Goal: Find specific page/section: Find specific page/section

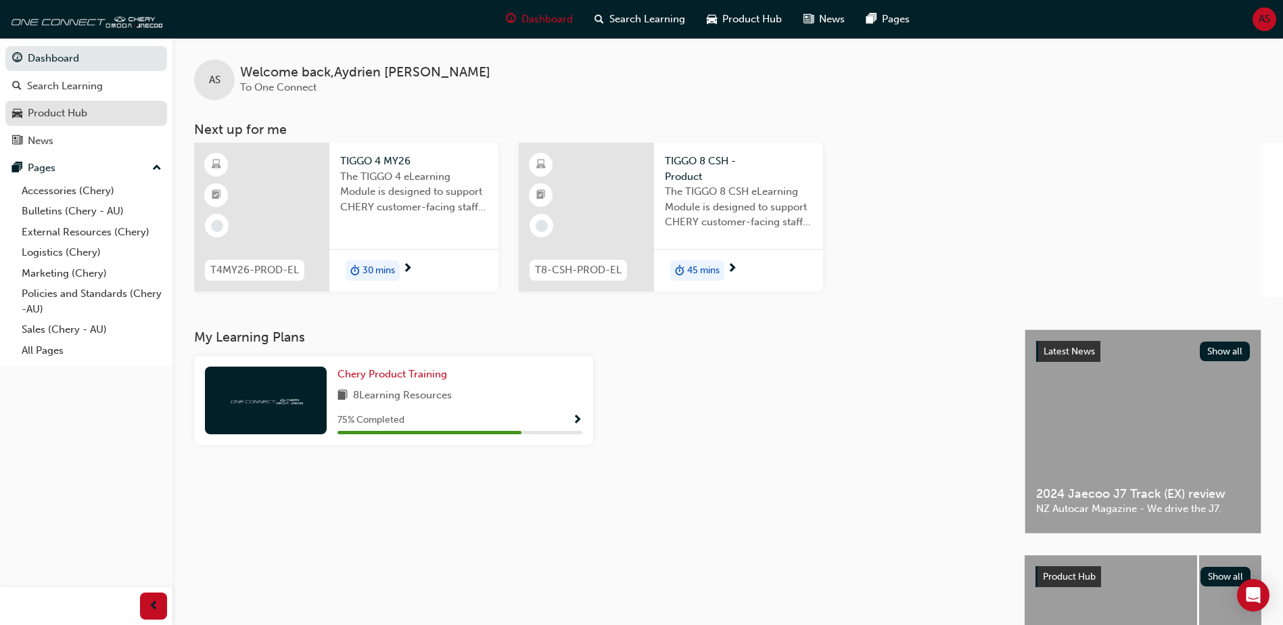
click at [74, 116] on div "Product Hub" at bounding box center [58, 114] width 60 height 16
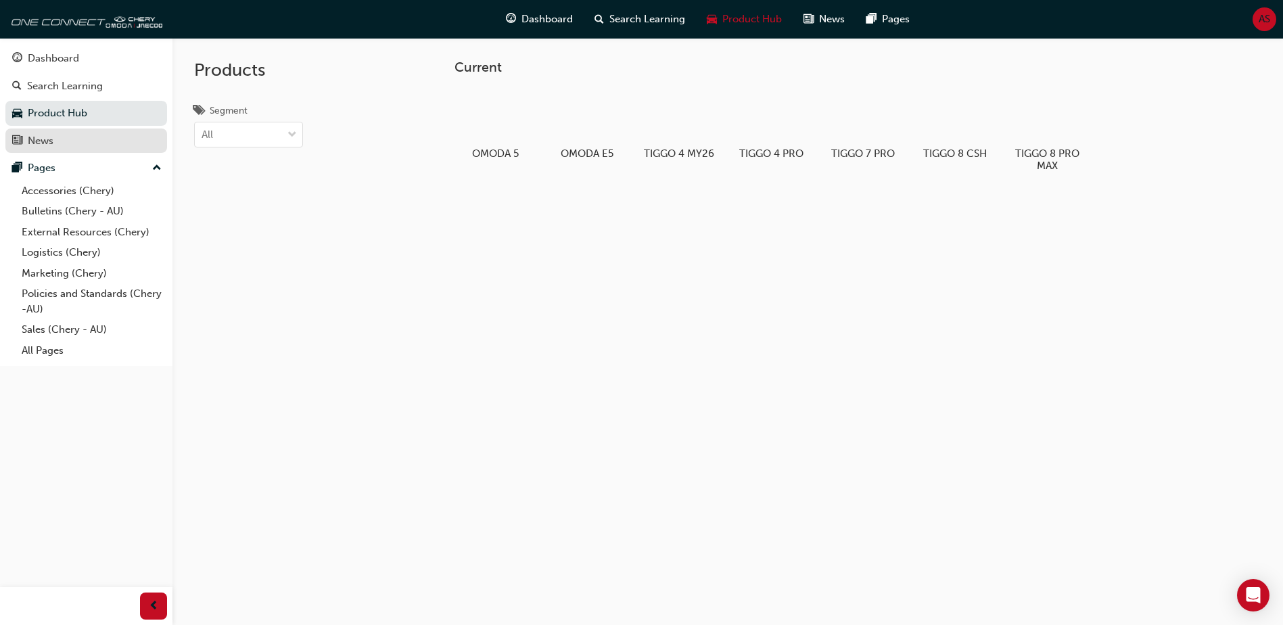
click at [70, 139] on div "News" at bounding box center [86, 141] width 148 height 17
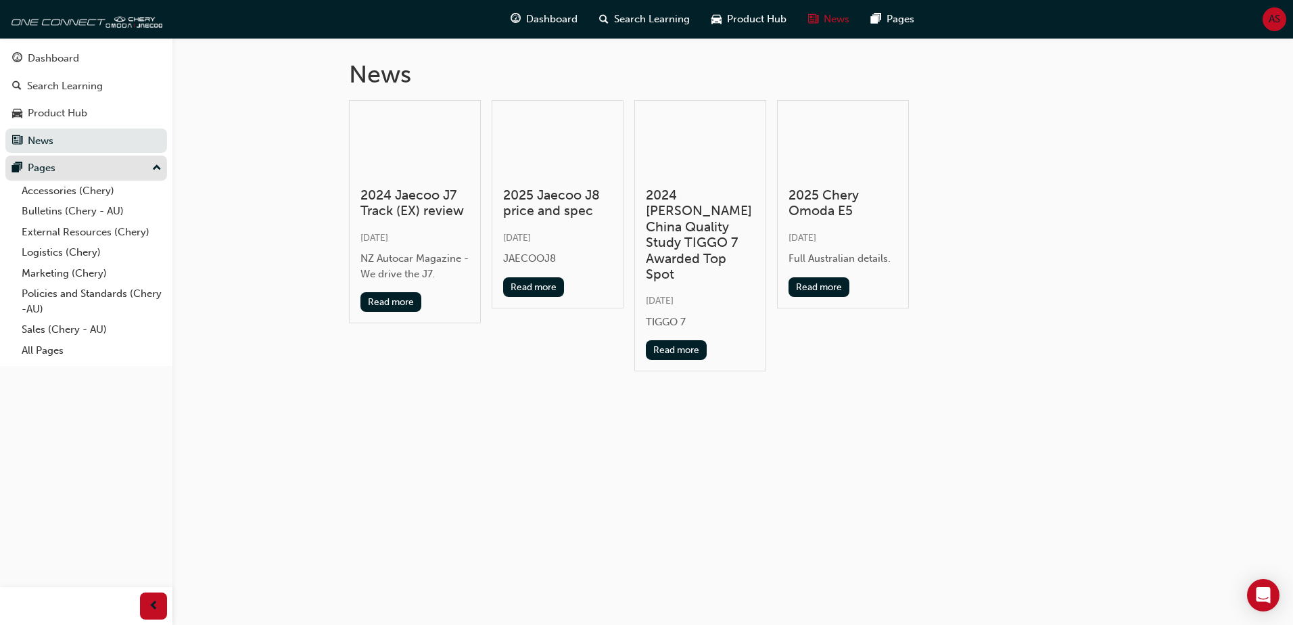
click at [70, 172] on div "Pages" at bounding box center [86, 168] width 148 height 17
click at [79, 171] on div "Pages" at bounding box center [86, 168] width 148 height 17
click at [80, 192] on link "Accessories (Chery)" at bounding box center [91, 191] width 151 height 21
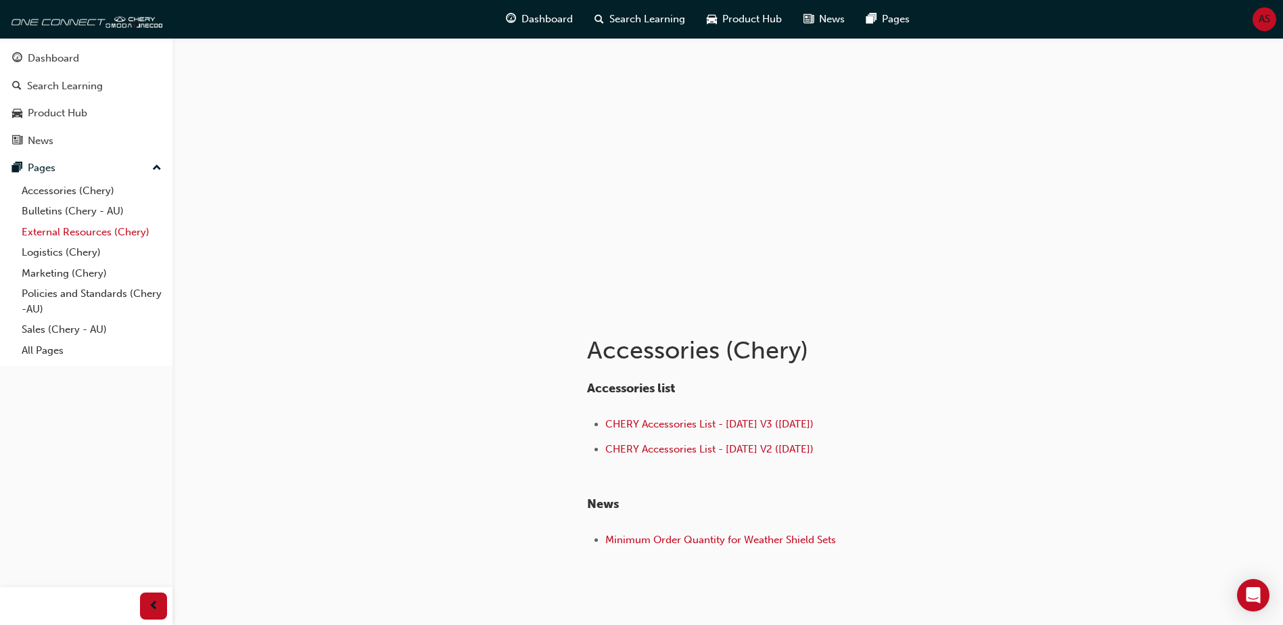
click at [78, 231] on link "External Resources (Chery)" at bounding box center [91, 232] width 151 height 21
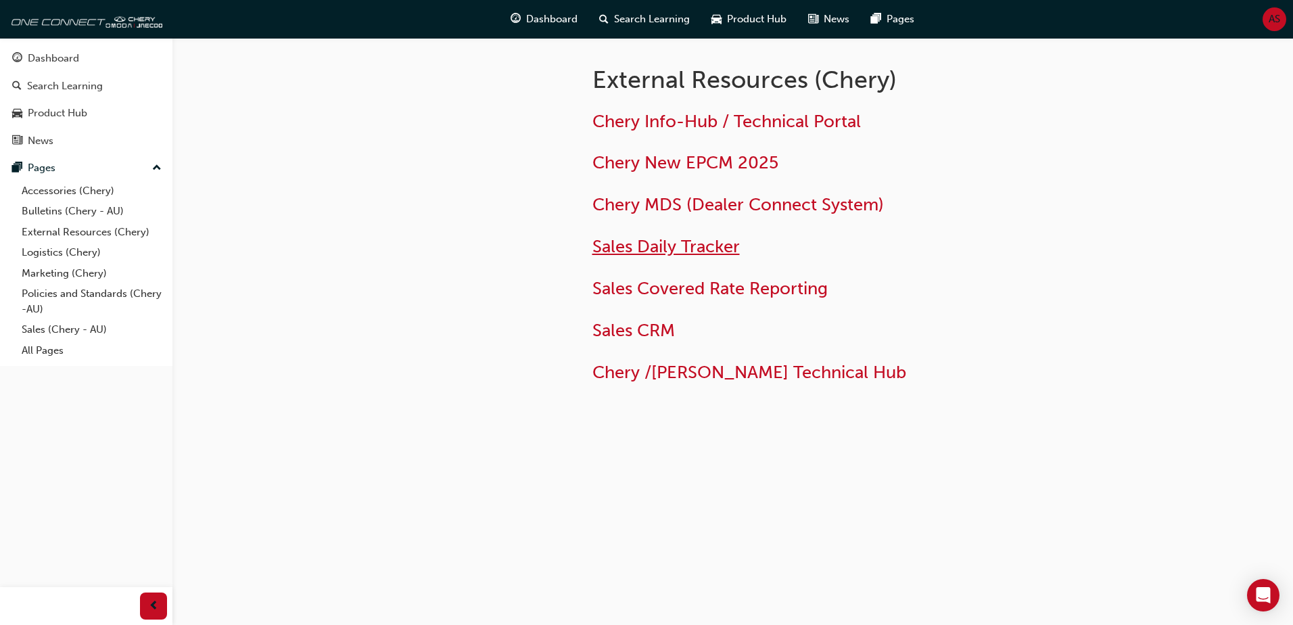
click at [714, 247] on span "Sales Daily Tracker" at bounding box center [666, 246] width 147 height 21
